Goal: Find specific page/section: Find specific page/section

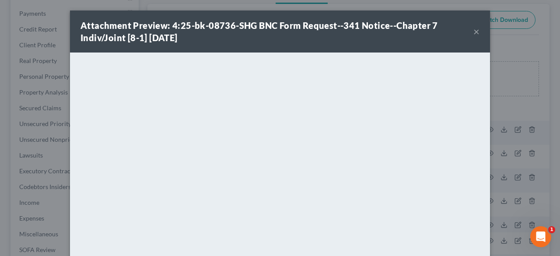
click at [473, 35] on button "×" at bounding box center [476, 31] width 6 height 10
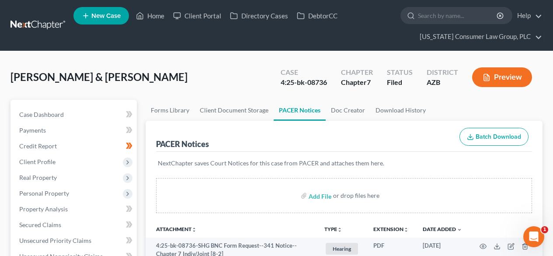
click at [35, 23] on link at bounding box center [38, 25] width 56 height 16
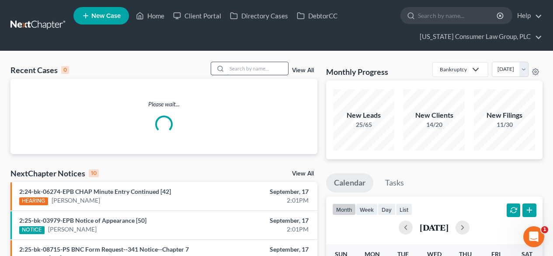
click at [264, 66] on input "search" at bounding box center [257, 68] width 61 height 13
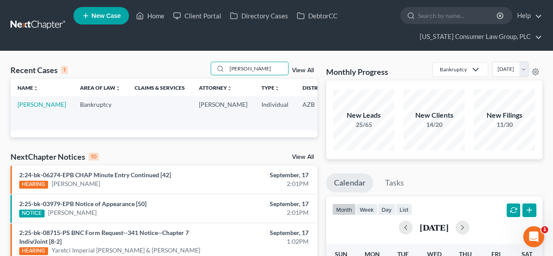
scroll to position [0, 72]
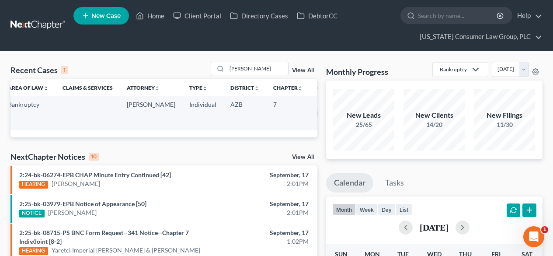
drag, startPoint x: 299, startPoint y: 112, endPoint x: 281, endPoint y: 112, distance: 17.5
click at [310, 112] on td "2:25-bk-06813-EPB" at bounding box center [331, 113] width 42 height 34
copy td "06813"
drag, startPoint x: 263, startPoint y: 68, endPoint x: 219, endPoint y: 64, distance: 44.8
click at [219, 64] on div "[PERSON_NAME]" at bounding box center [250, 69] width 78 height 14
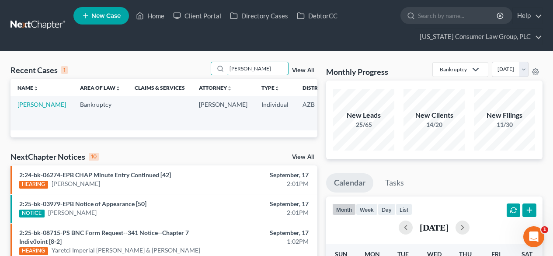
scroll to position [0, 72]
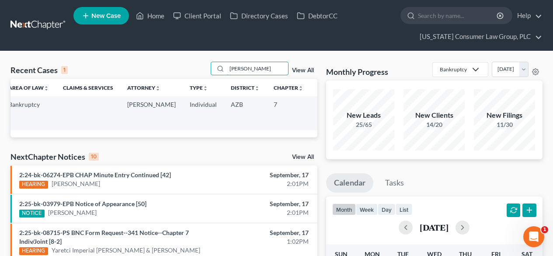
type input "[PERSON_NAME]"
drag, startPoint x: 299, startPoint y: 114, endPoint x: 279, endPoint y: 112, distance: 19.3
click at [311, 112] on td "4:25-bk-06249-SHG" at bounding box center [332, 113] width 42 height 34
copy td "06249"
